Goal: Transaction & Acquisition: Download file/media

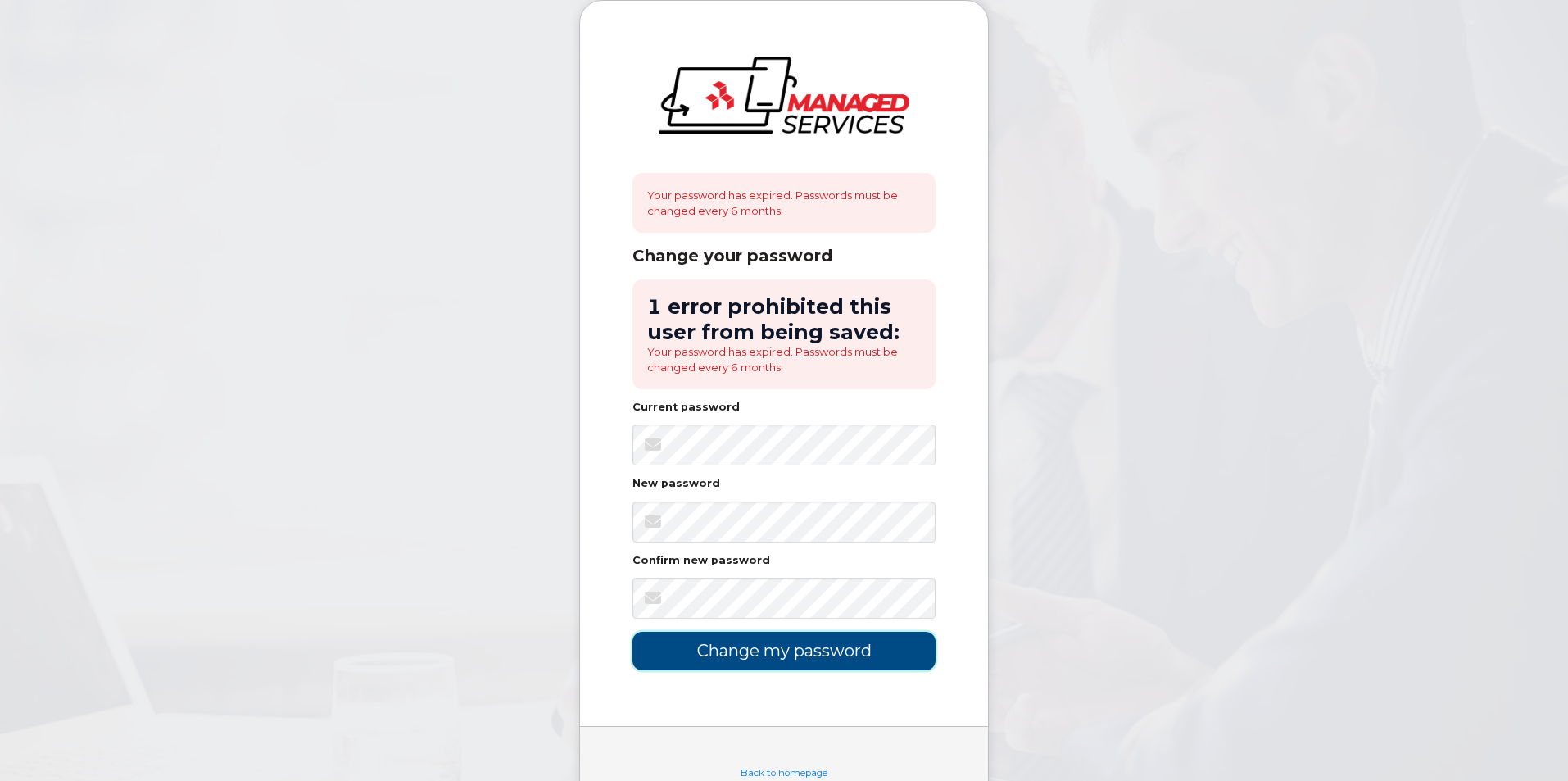
click at [815, 647] on input "Change my password" at bounding box center [784, 650] width 303 height 38
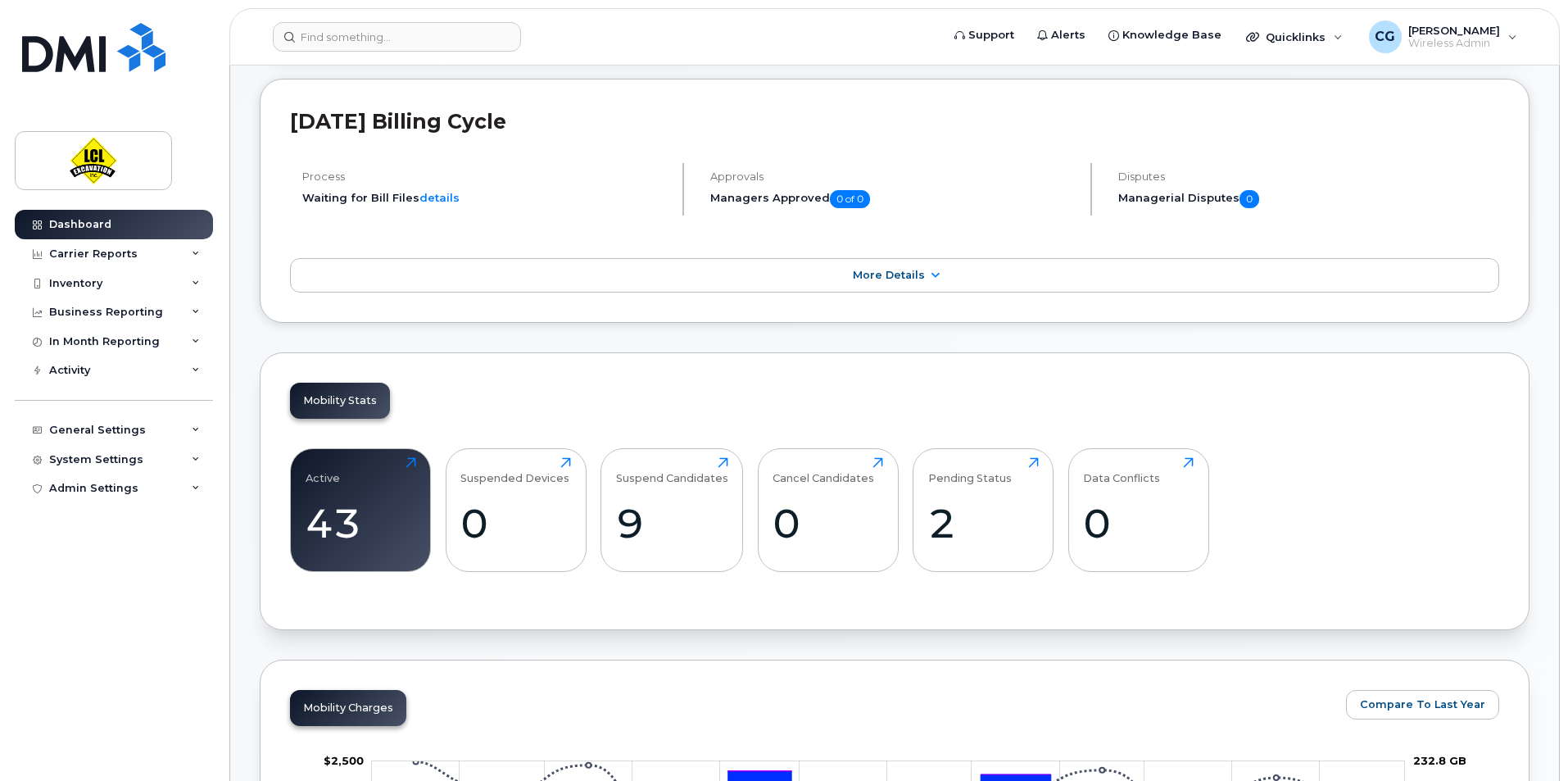
scroll to position [151, 0]
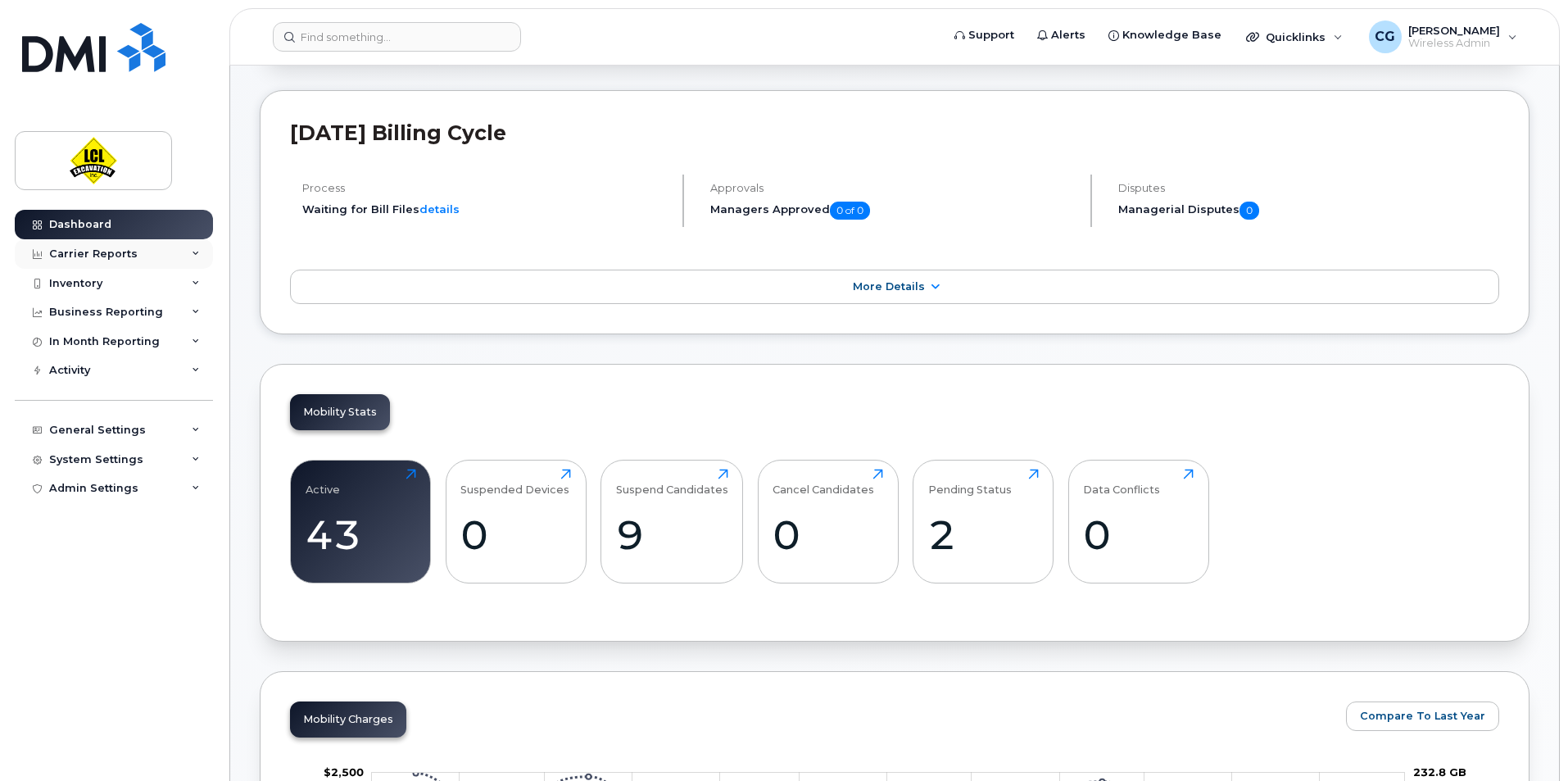
click at [157, 254] on div "Carrier Reports" at bounding box center [114, 254] width 198 height 30
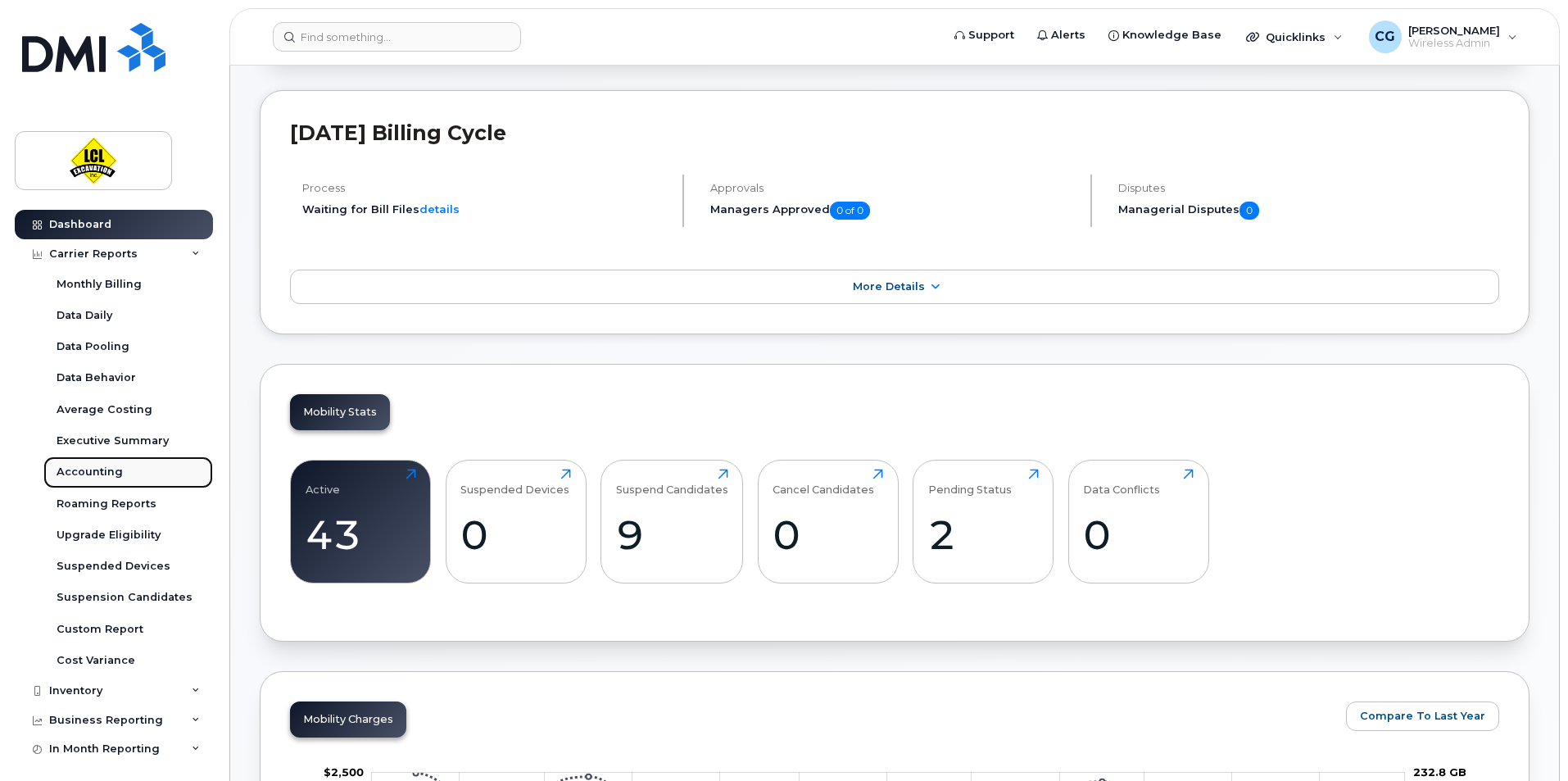
click at [92, 466] on div "Accounting" at bounding box center [89, 472] width 66 height 15
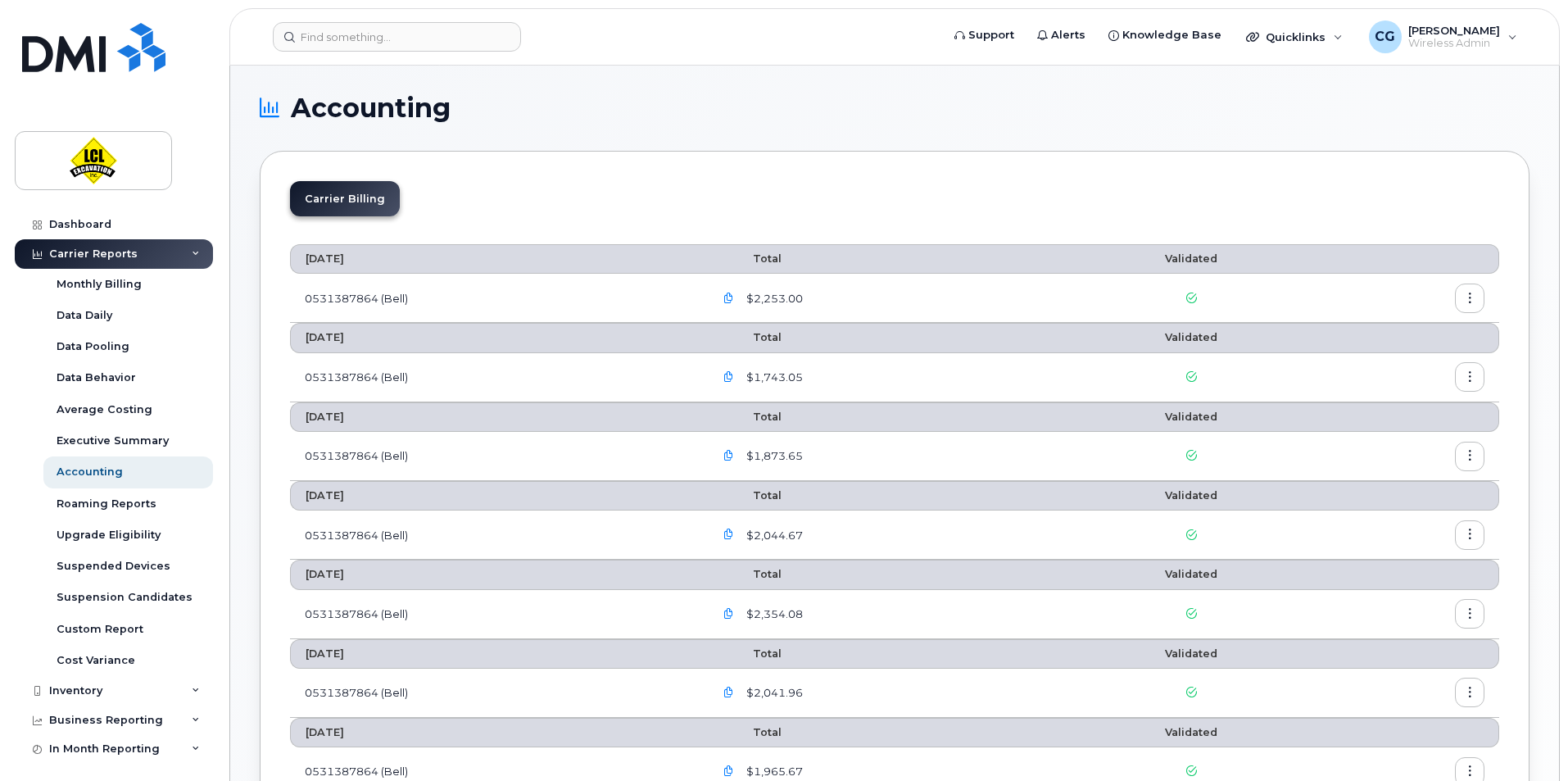
click at [1471, 295] on icon "button" at bounding box center [1470, 298] width 10 height 10
click at [782, 297] on span "$2,253.00" at bounding box center [773, 298] width 60 height 16
click at [732, 298] on icon "button" at bounding box center [728, 298] width 10 height 10
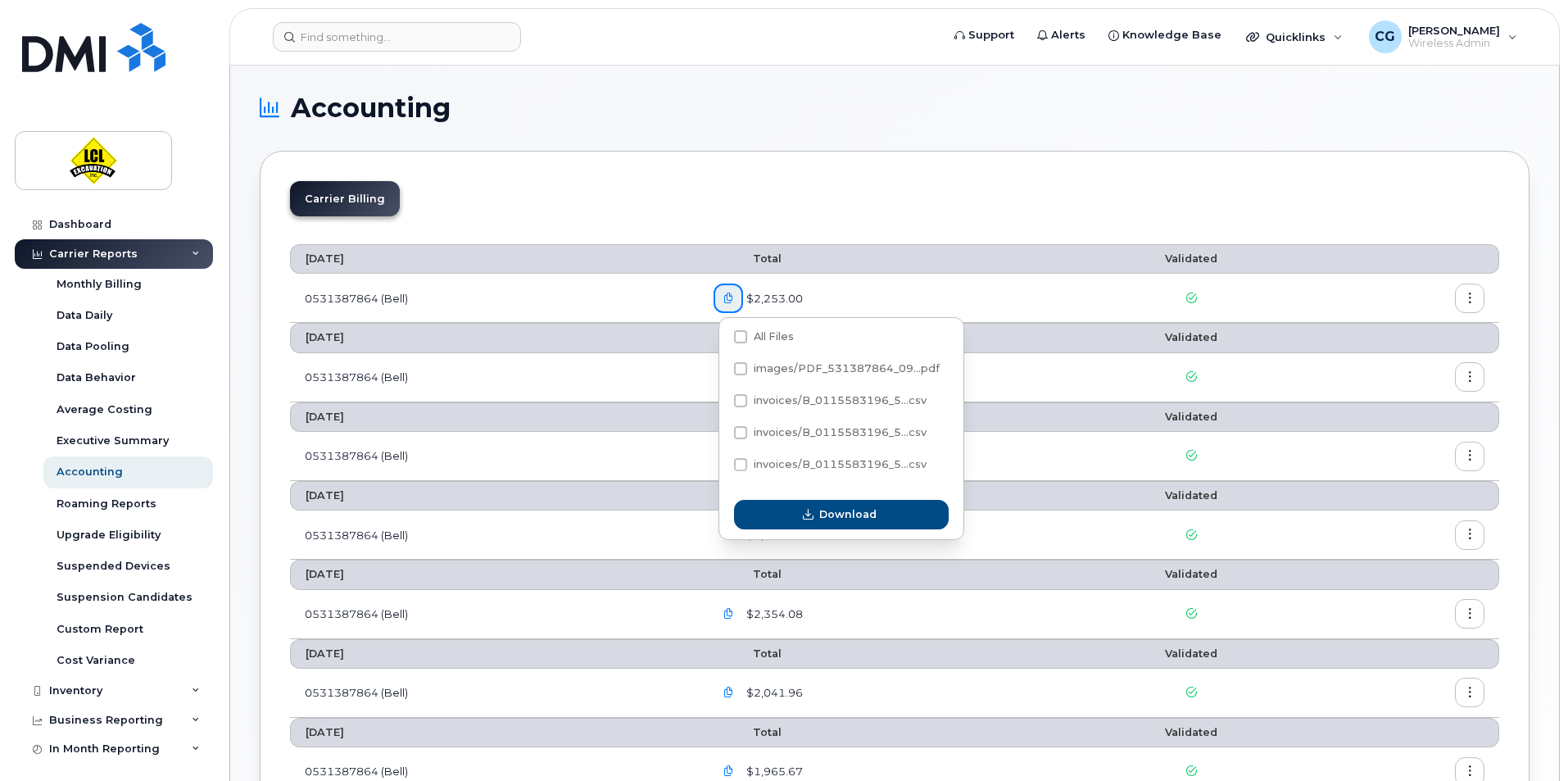
click at [1466, 294] on icon "button" at bounding box center [1470, 298] width 10 height 10
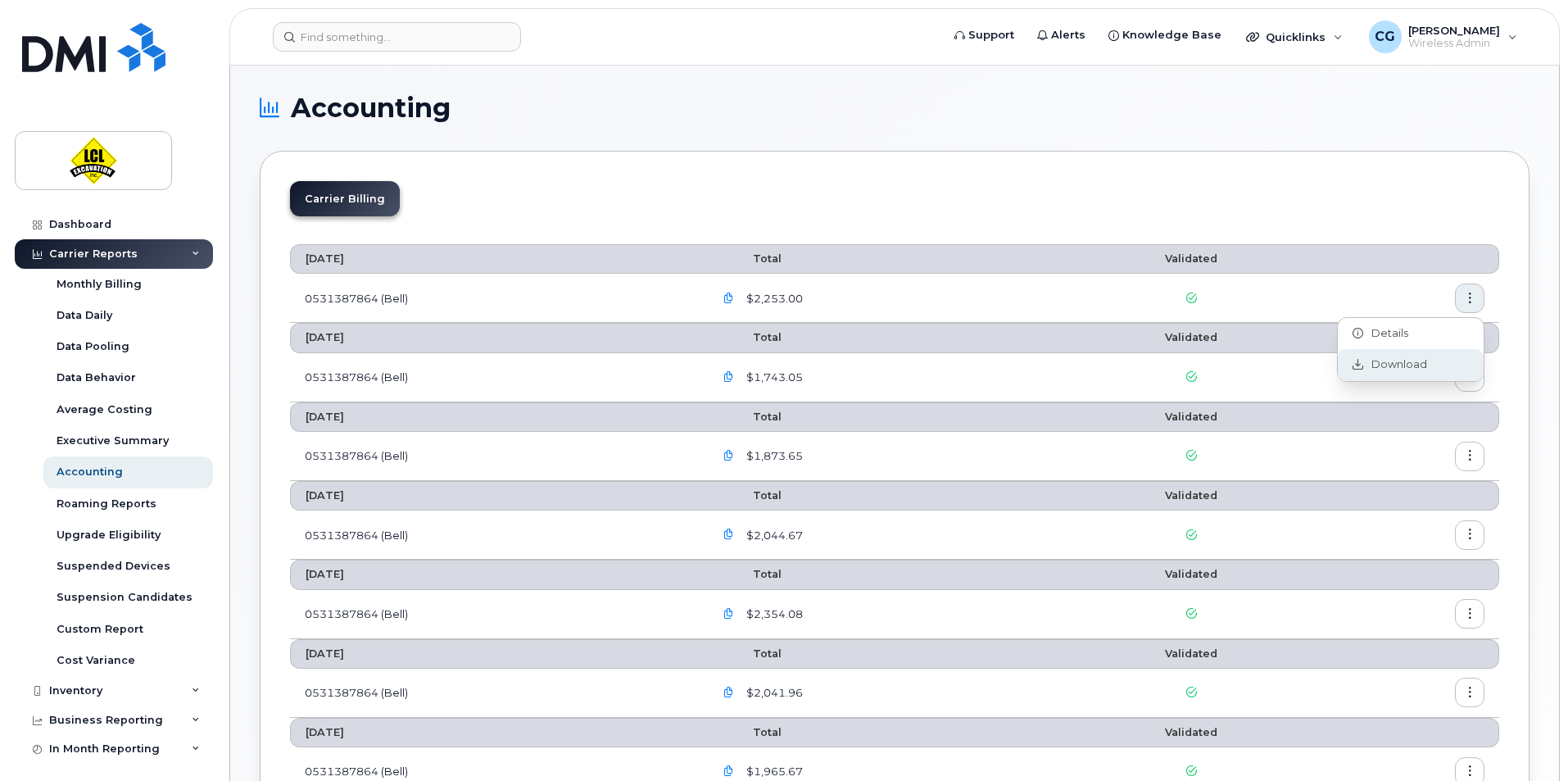
click at [1387, 360] on span "Download" at bounding box center [1395, 365] width 64 height 15
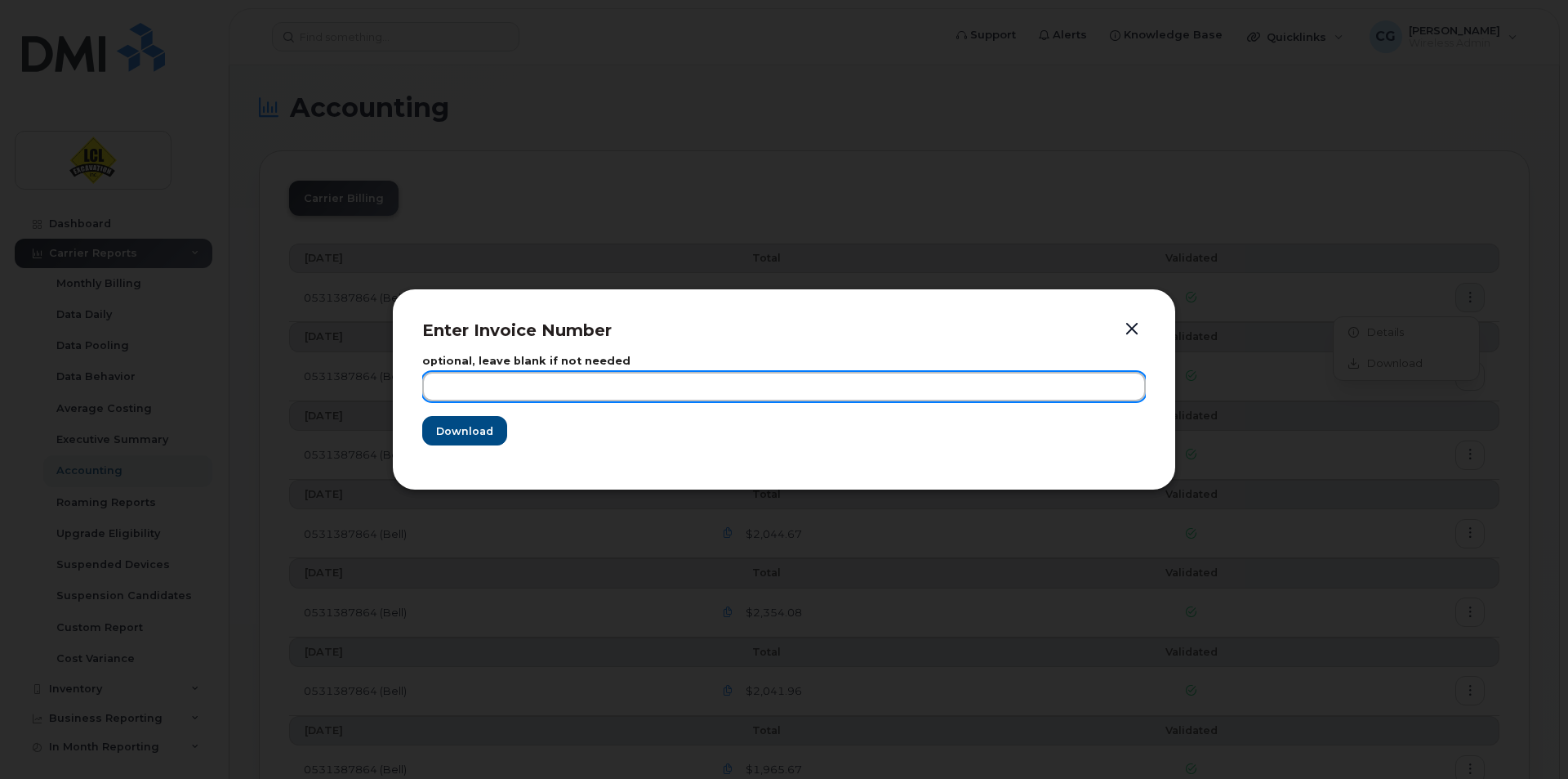
click at [932, 394] on input "text" at bounding box center [784, 386] width 724 height 30
type input "Bell"
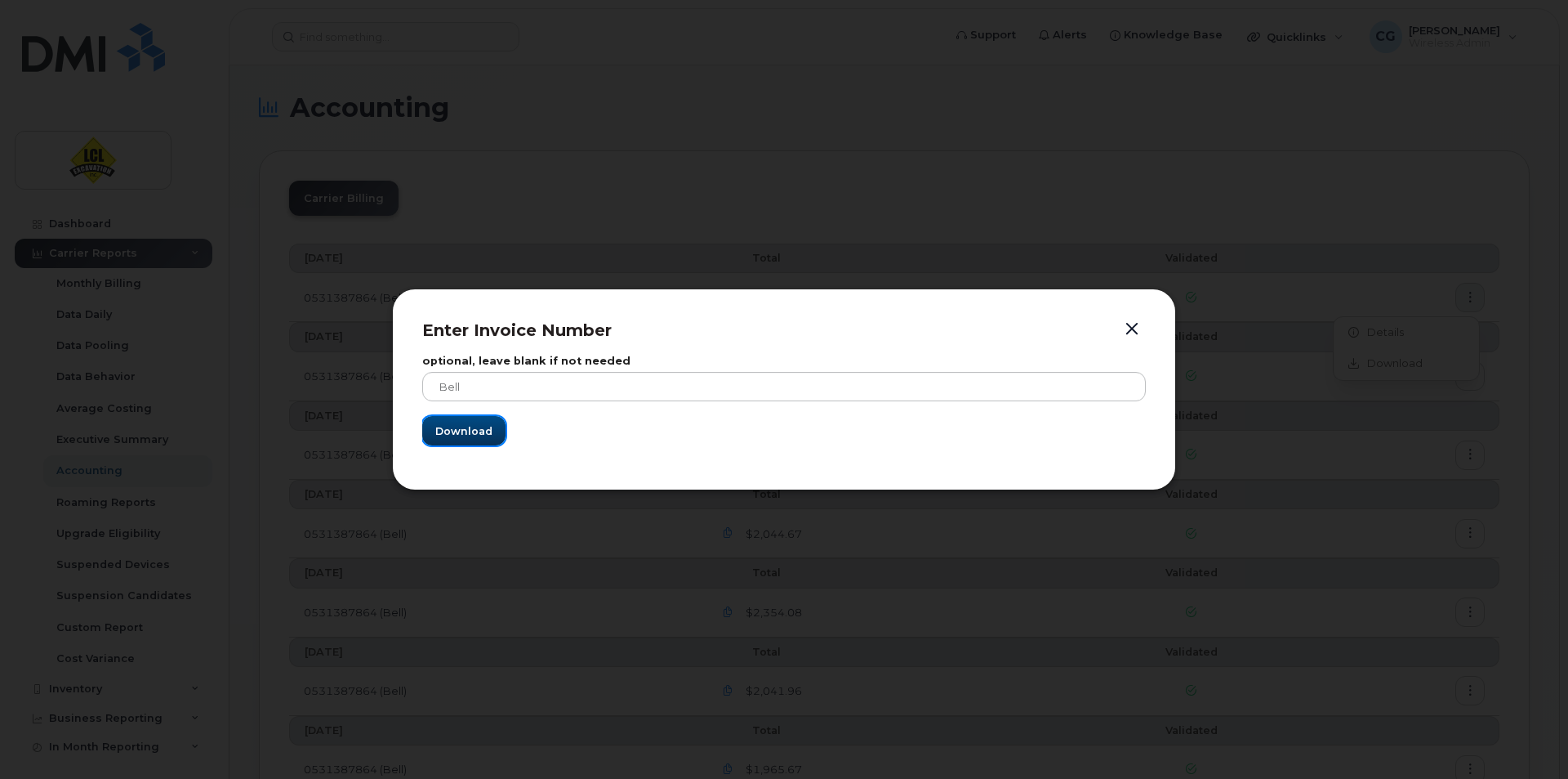
click at [464, 426] on span "Download" at bounding box center [464, 431] width 57 height 16
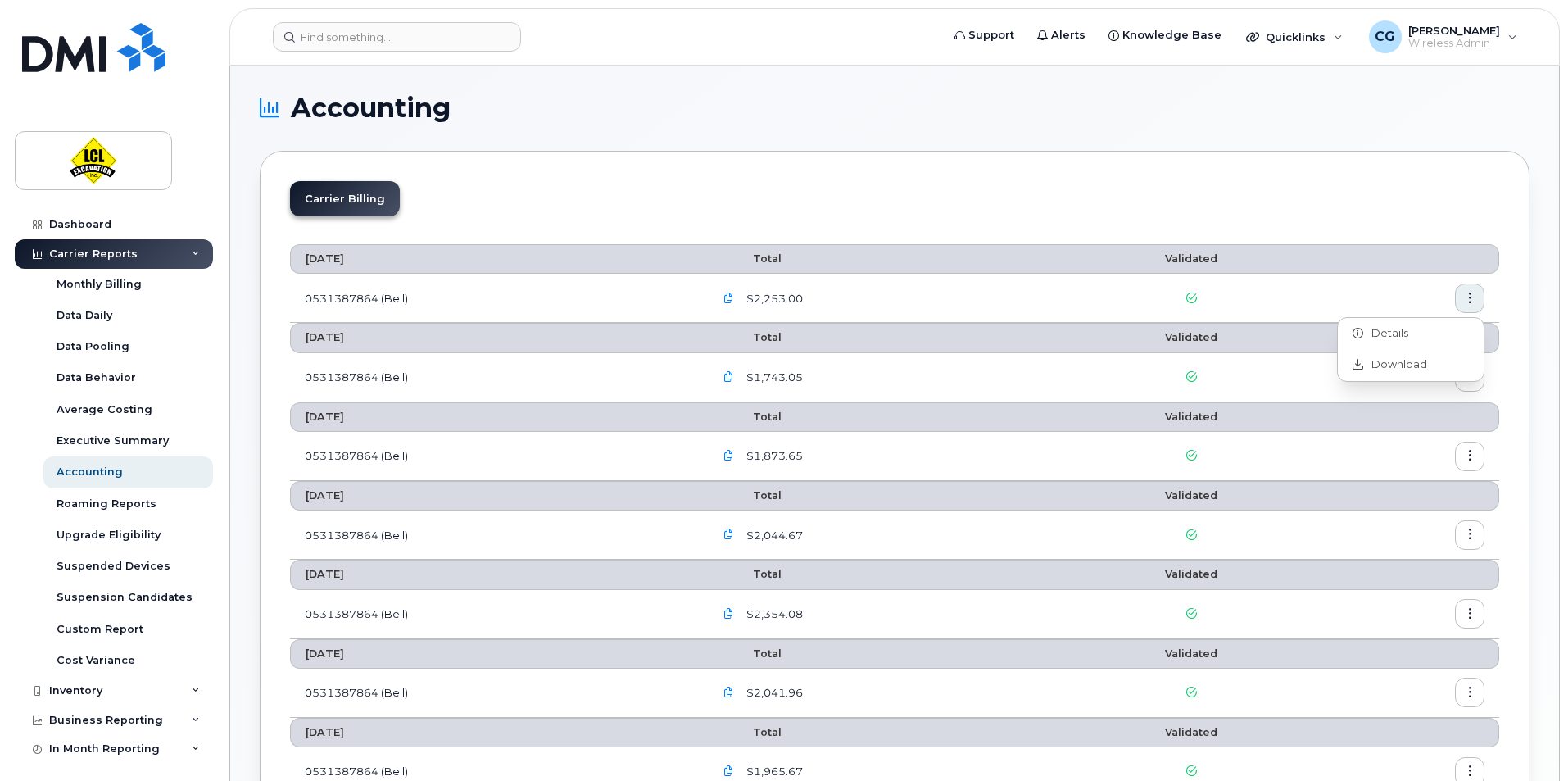
click at [731, 296] on icon "button" at bounding box center [728, 298] width 10 height 10
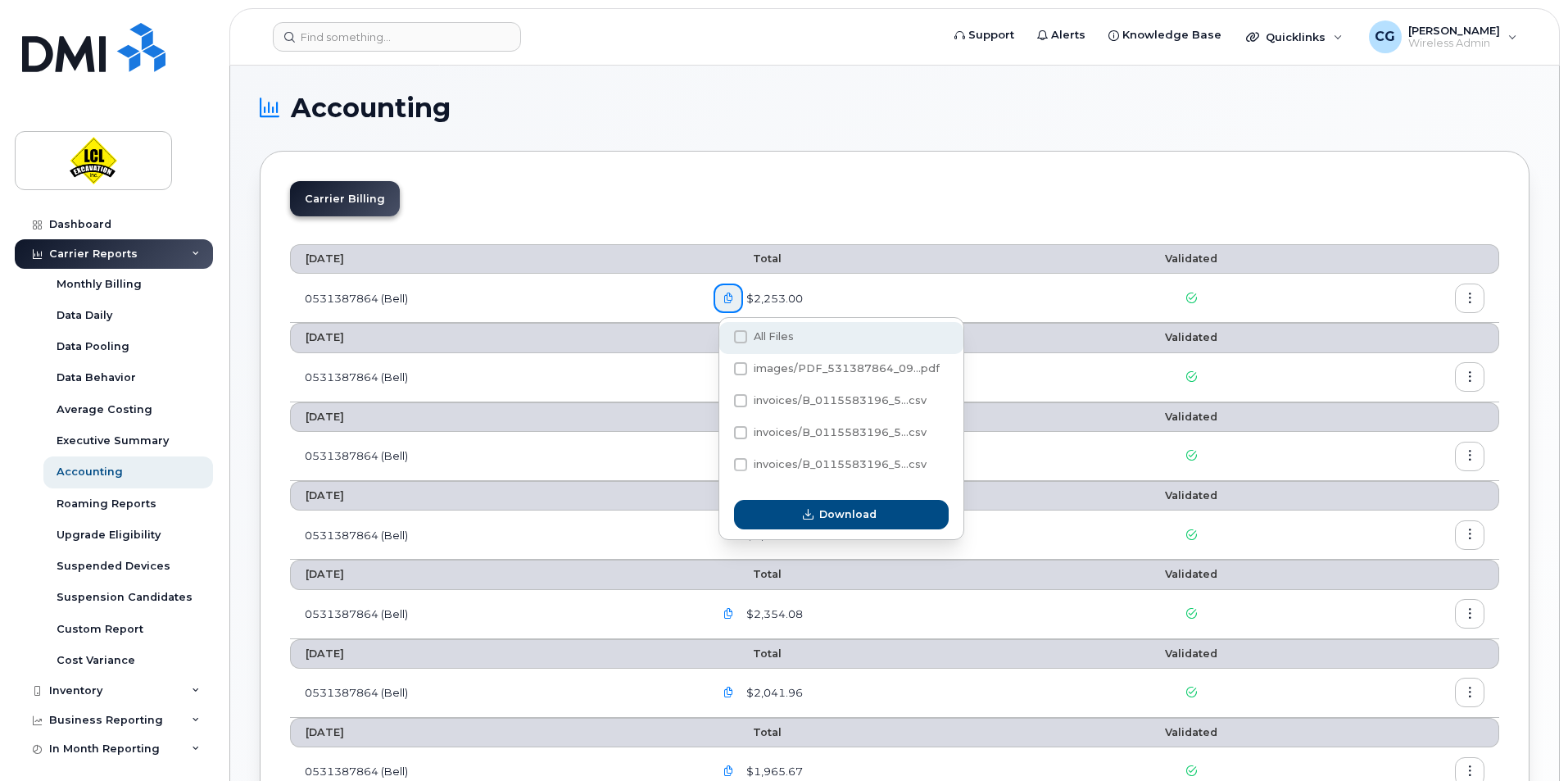
click at [736, 334] on span at bounding box center [741, 337] width 13 height 13
click at [722, 334] on input "All Files" at bounding box center [719, 337] width 8 height 8
checkbox input "true"
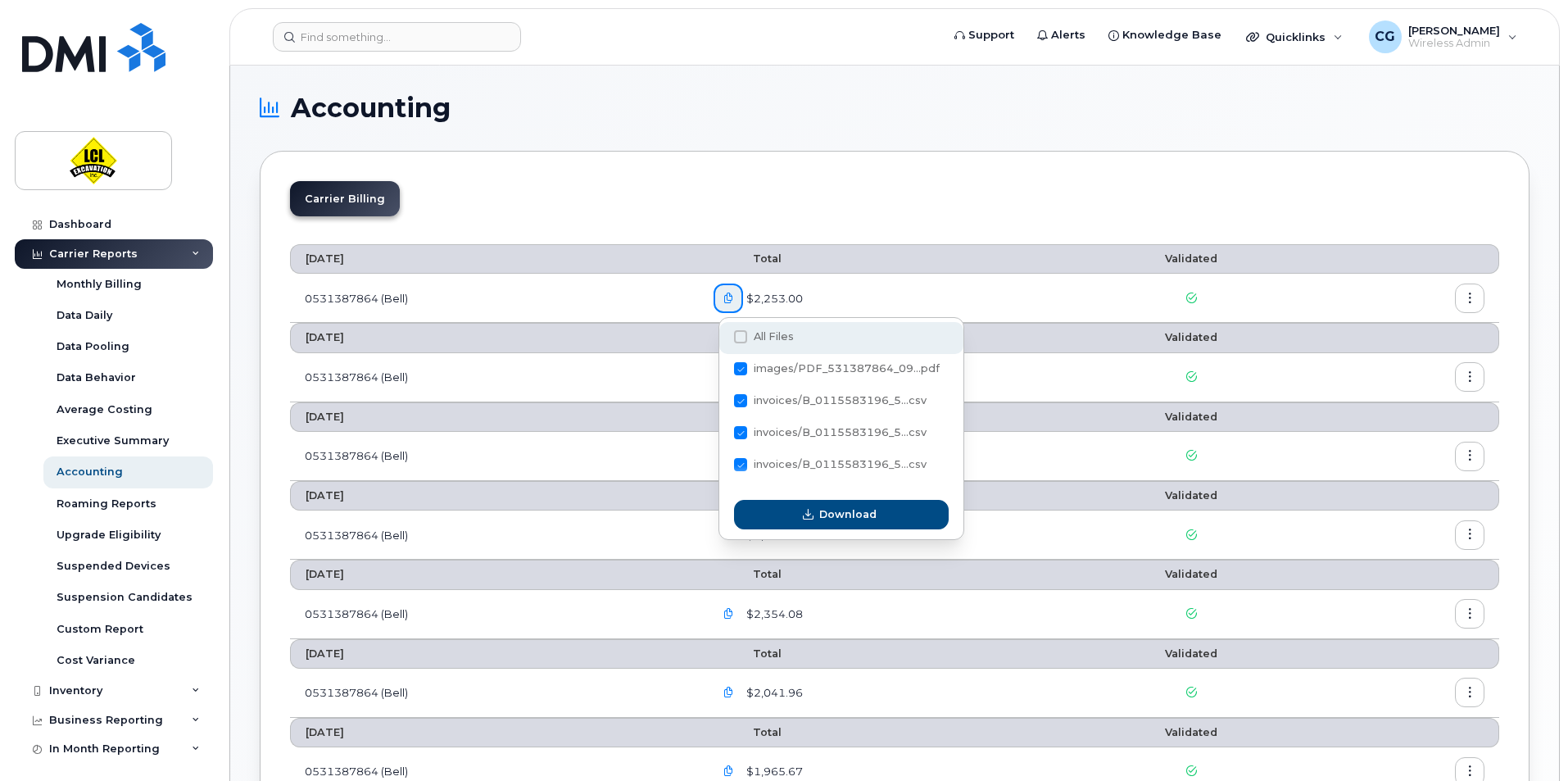
checkbox input "true"
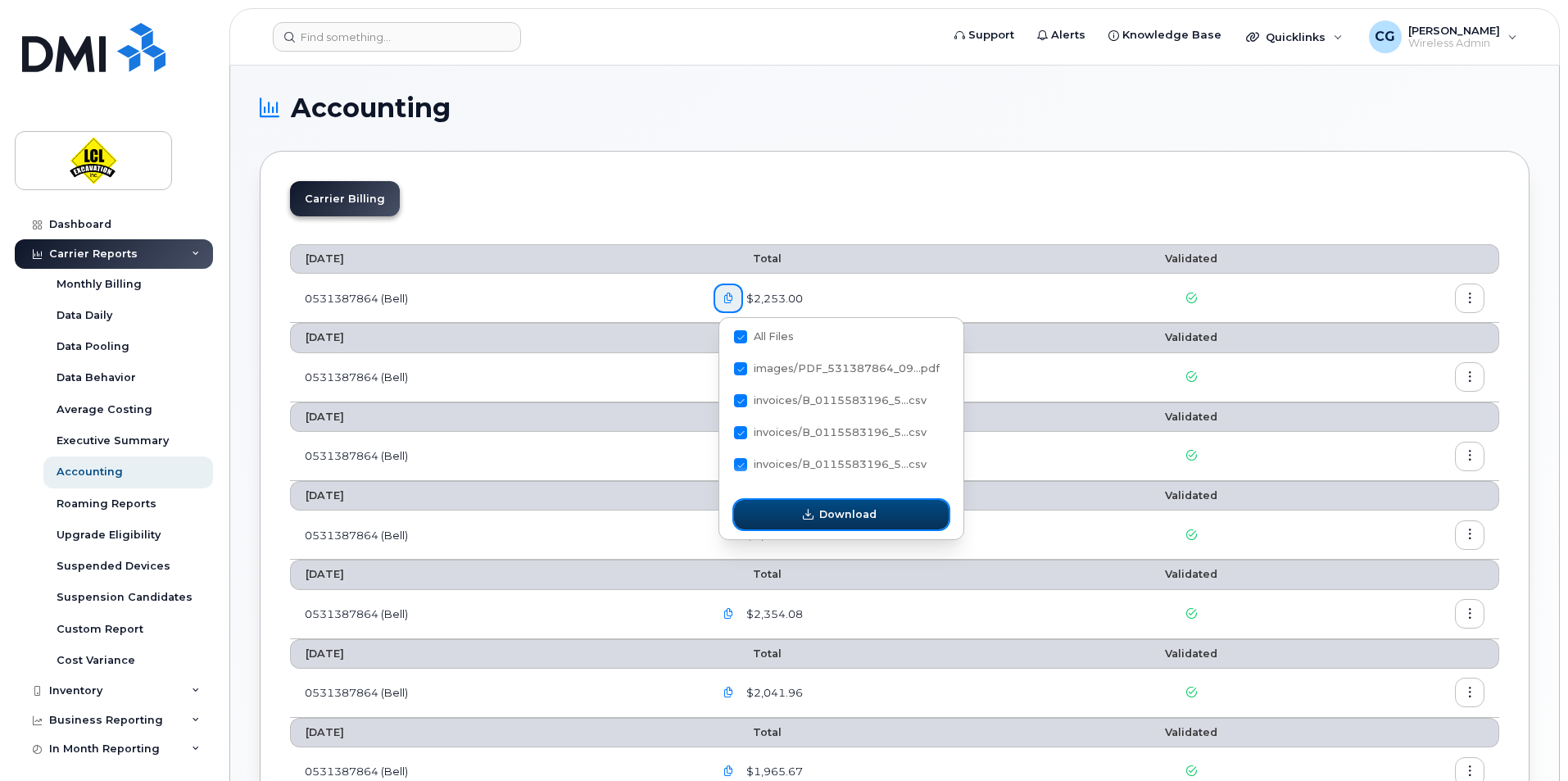
click at [793, 511] on button "Download" at bounding box center [841, 514] width 214 height 30
